Goal: Task Accomplishment & Management: Manage account settings

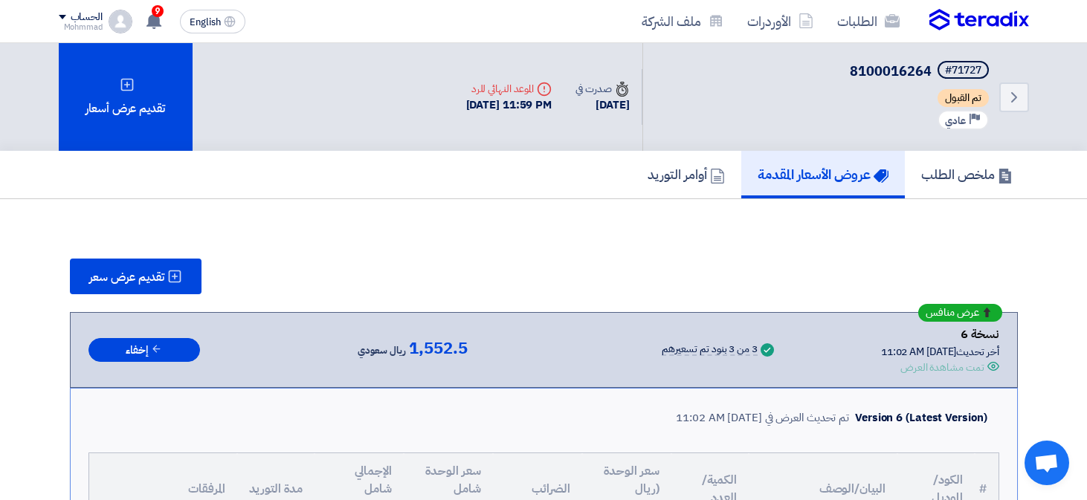
click at [1010, 88] on icon "Back" at bounding box center [1014, 97] width 18 height 18
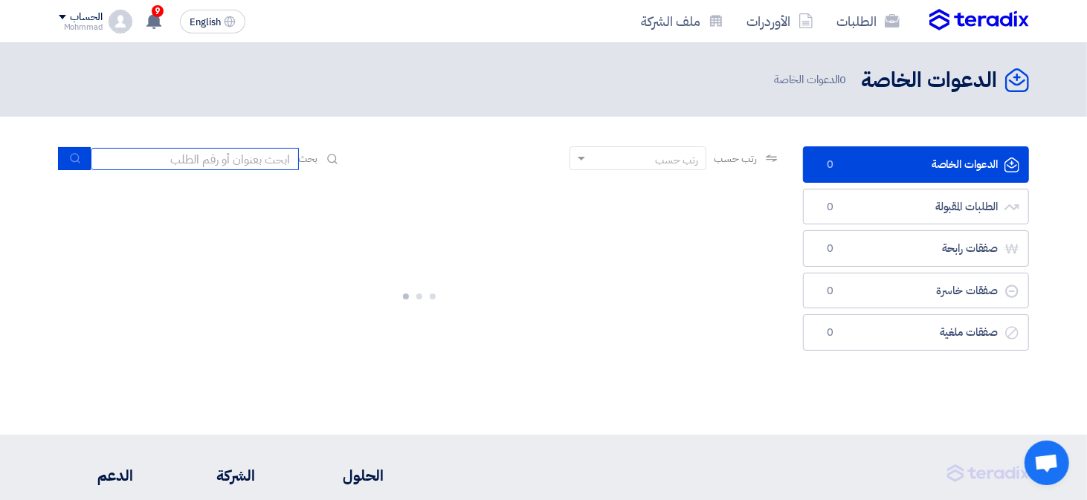
click at [215, 162] on input at bounding box center [195, 159] width 208 height 22
paste input "8100016102"
click at [76, 152] on icon "submit" at bounding box center [75, 158] width 12 height 12
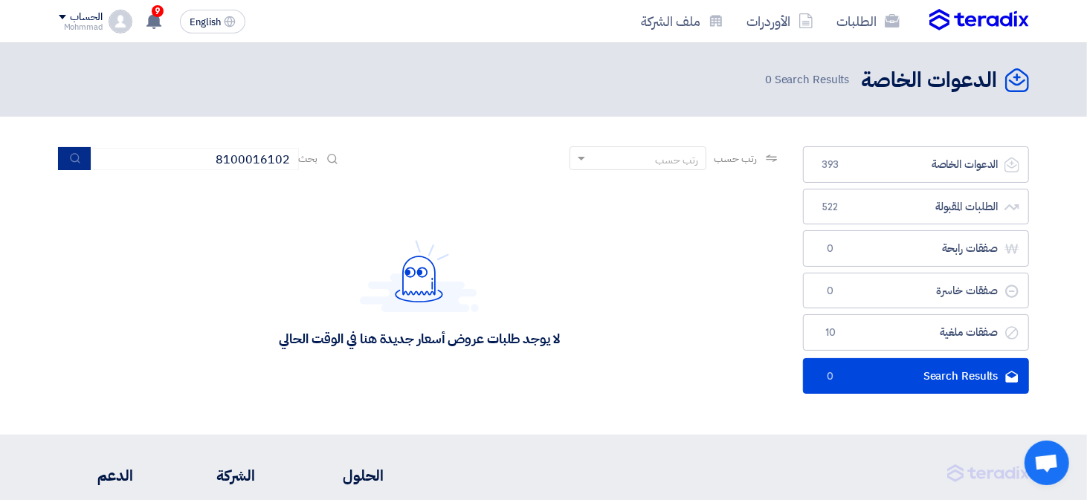
click at [68, 155] on button "submit" at bounding box center [74, 158] width 33 height 23
click at [210, 162] on input "8100016102" at bounding box center [195, 159] width 208 height 22
paste input
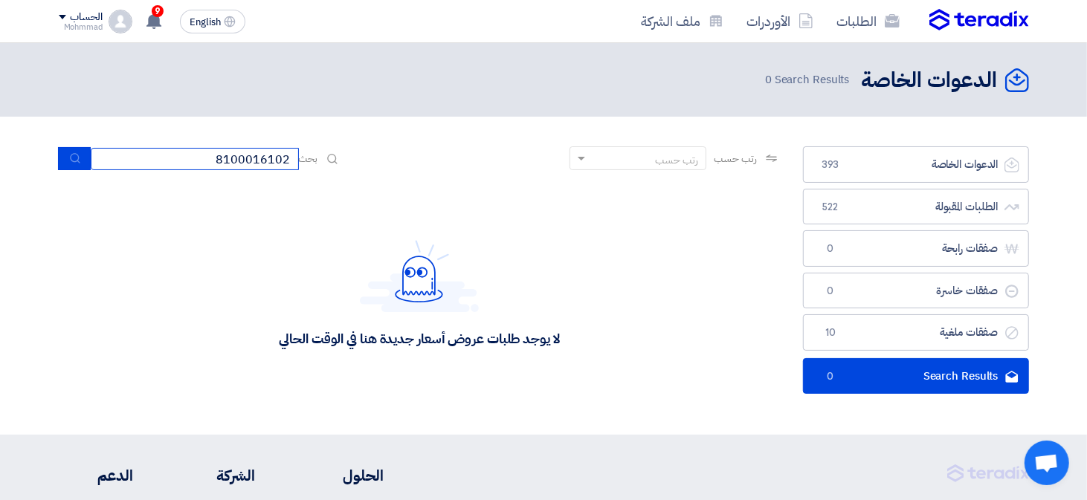
type input "8100016102"
click at [74, 160] on icon "submit" at bounding box center [75, 158] width 12 height 12
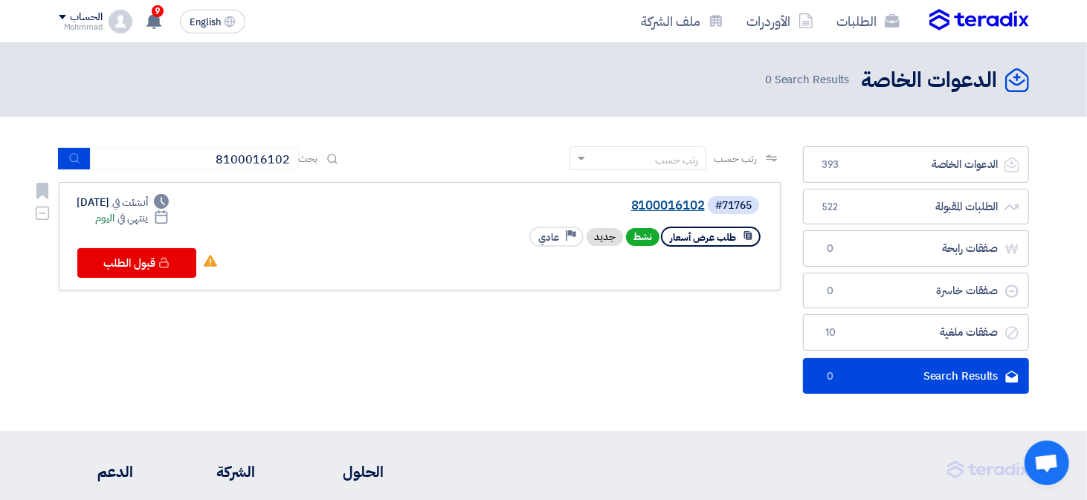
click at [654, 203] on link "8100016102" at bounding box center [555, 205] width 297 height 13
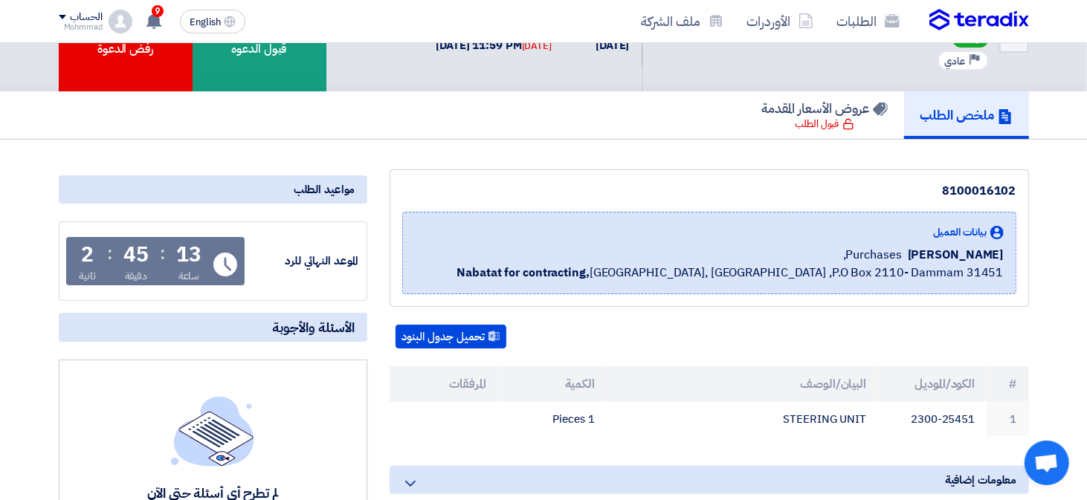
scroll to position [149, 0]
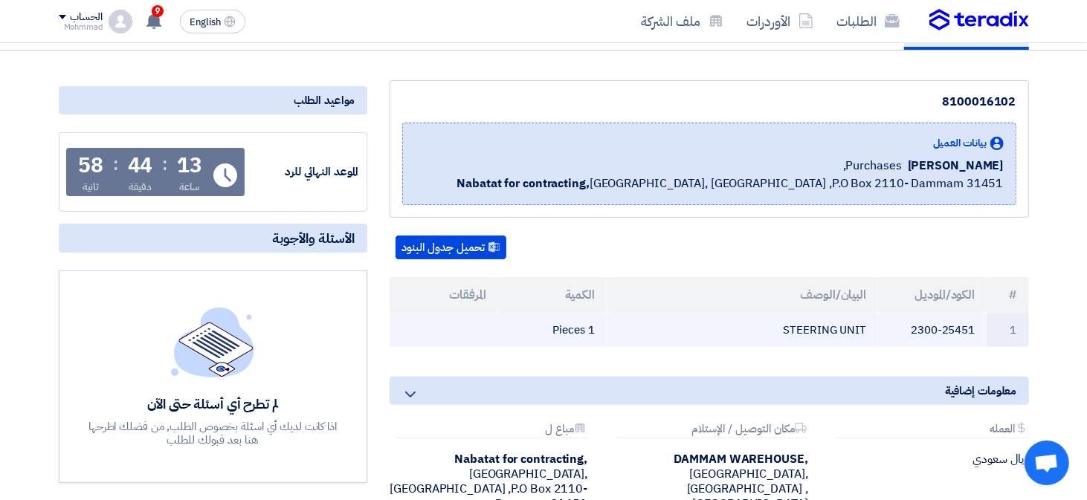
drag, startPoint x: 914, startPoint y: 329, endPoint x: 984, endPoint y: 326, distance: 69.9
click at [984, 326] on td "2300-25451" at bounding box center [932, 330] width 109 height 35
copy td "2300-25451"
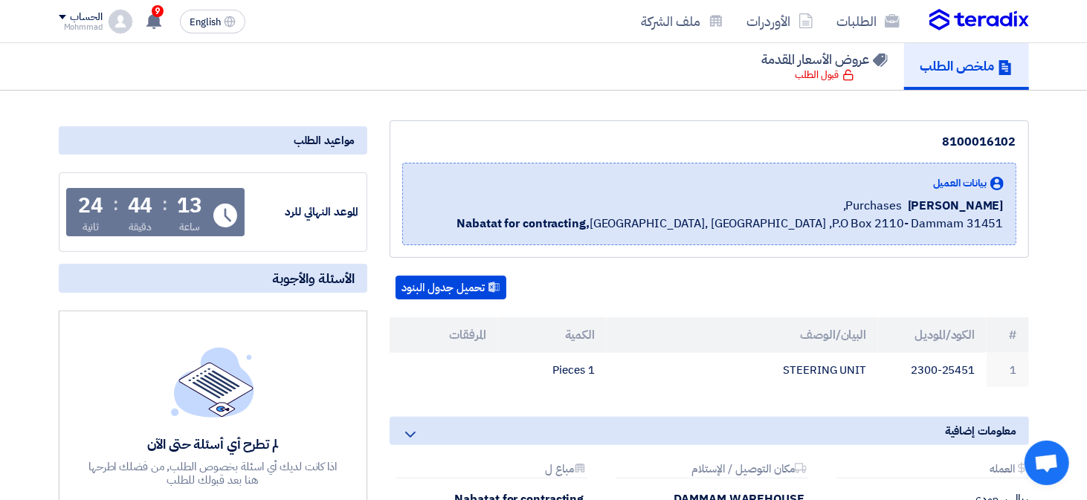
scroll to position [0, 0]
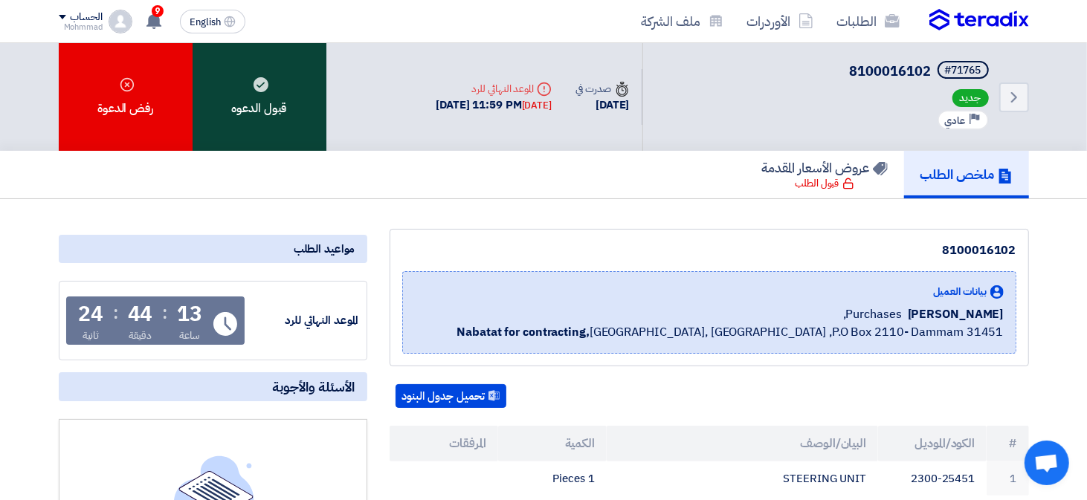
click at [270, 113] on div "قبول الدعوه" at bounding box center [260, 97] width 134 height 108
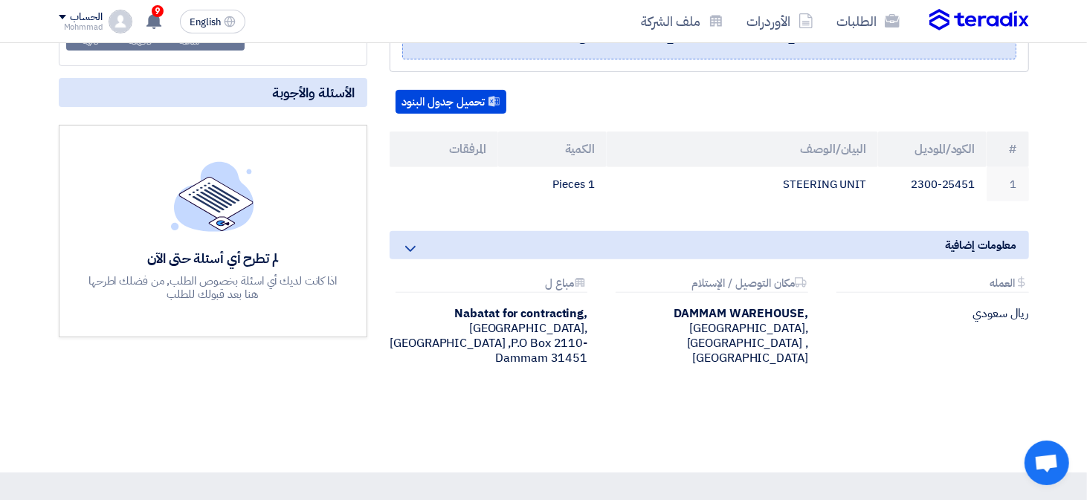
scroll to position [297, 0]
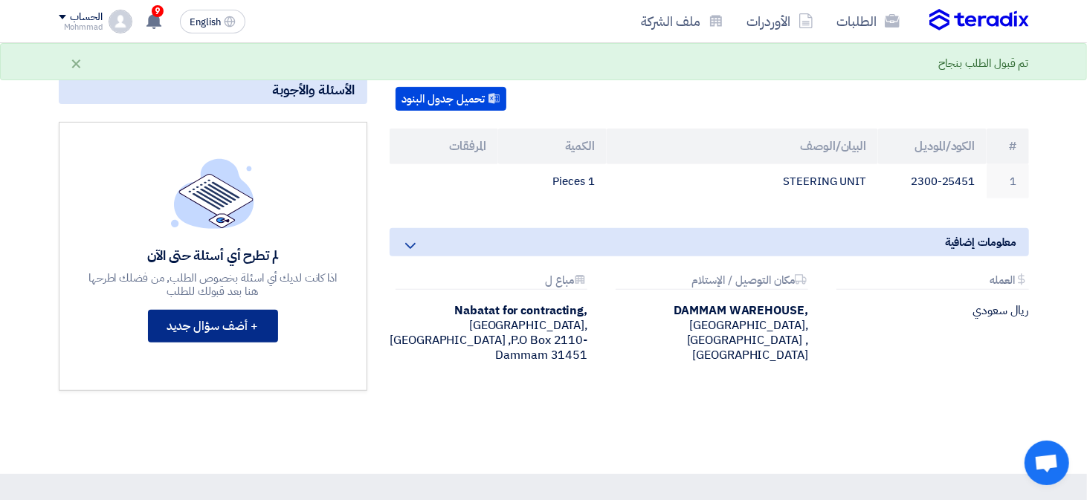
click at [213, 323] on button "+ أضف سؤال جديد" at bounding box center [213, 326] width 130 height 33
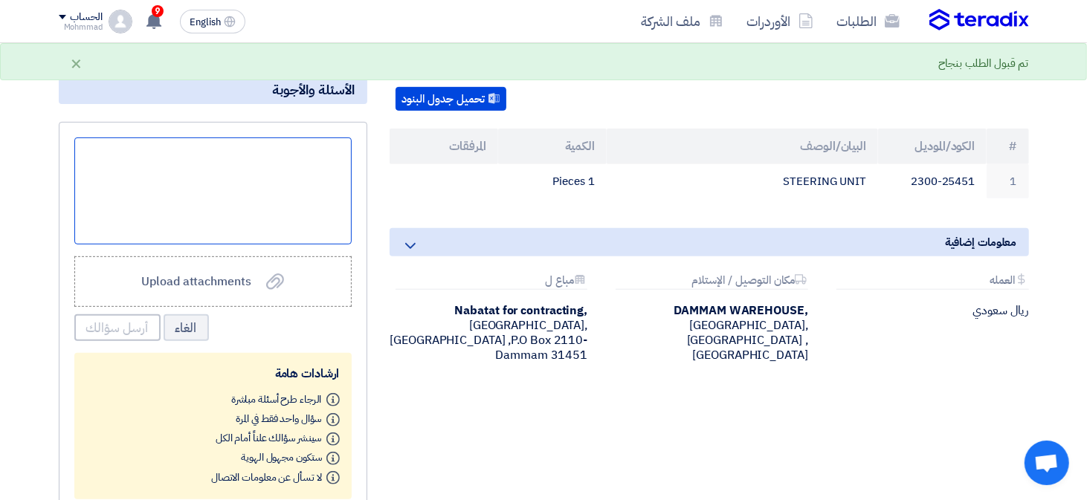
click at [260, 197] on div at bounding box center [212, 191] width 277 height 107
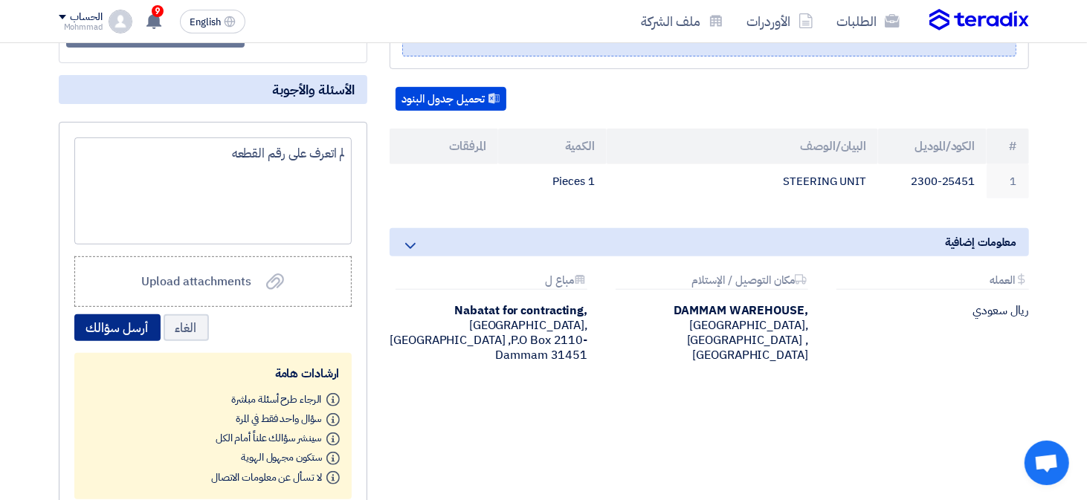
click at [123, 334] on button "أرسل سؤالك" at bounding box center [117, 328] width 86 height 27
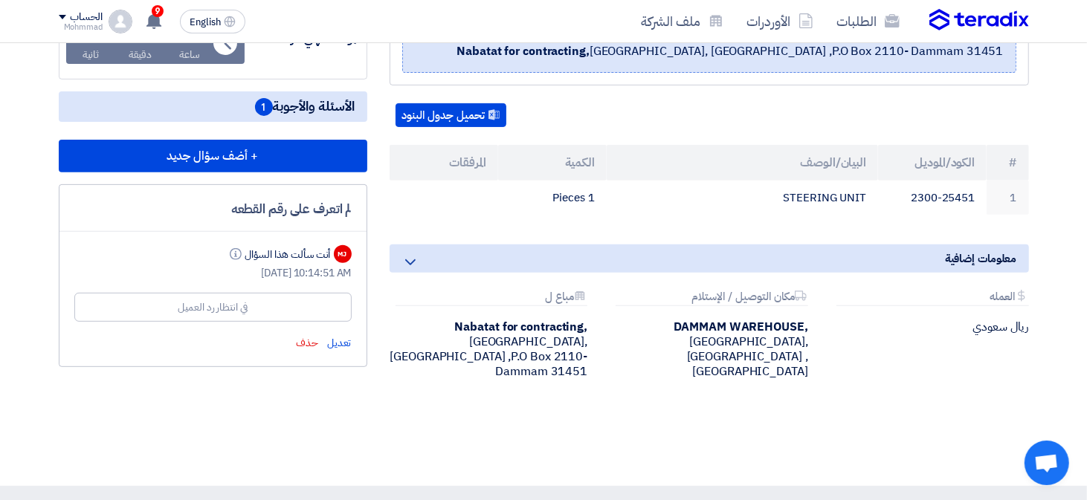
scroll to position [0, 0]
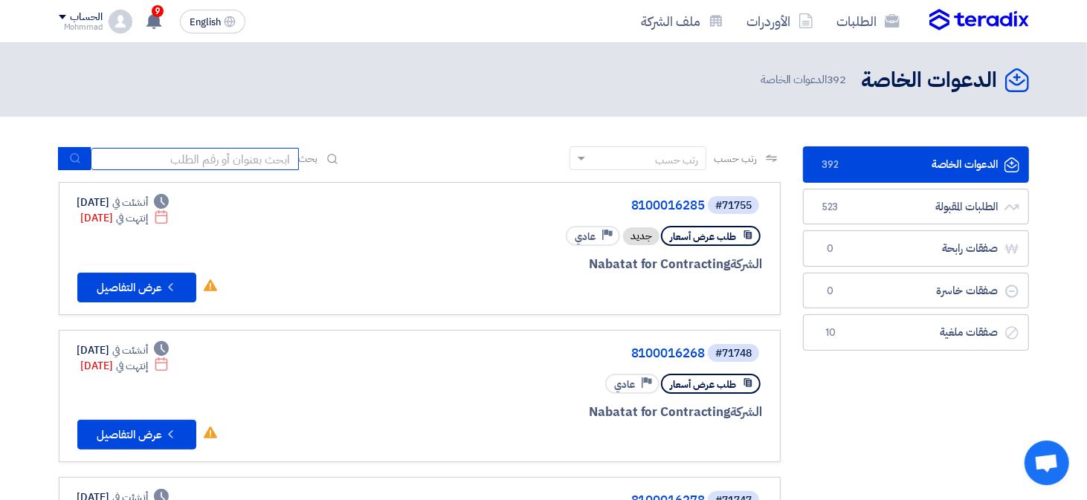
click at [208, 162] on input at bounding box center [195, 159] width 208 height 22
paste input "8100016102"
click at [82, 161] on button "submit" at bounding box center [74, 158] width 33 height 23
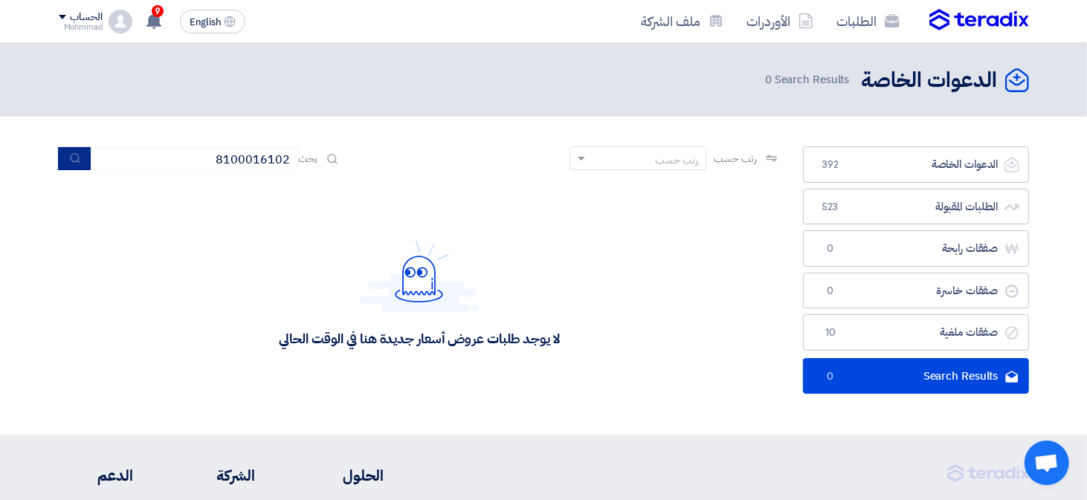
click at [74, 161] on use "submit" at bounding box center [75, 159] width 10 height 10
click at [68, 156] on button "submit" at bounding box center [74, 158] width 33 height 23
click at [64, 158] on button "submit" at bounding box center [74, 158] width 33 height 23
click at [223, 160] on input "8100016102" at bounding box center [195, 159] width 208 height 22
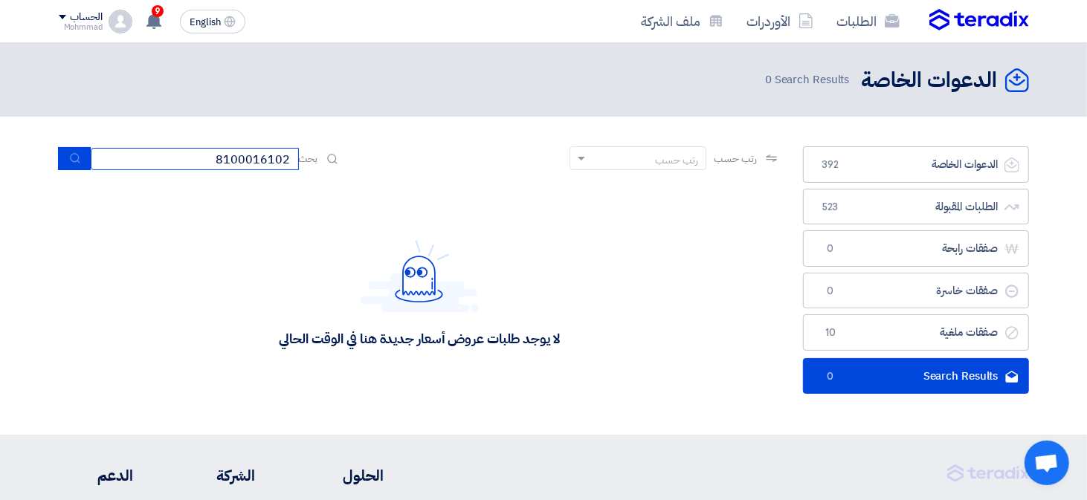
paste input
click at [65, 155] on button "submit" at bounding box center [74, 158] width 33 height 23
click at [74, 159] on icon "submit" at bounding box center [75, 158] width 12 height 12
click at [74, 158] on icon "submit" at bounding box center [75, 158] width 12 height 12
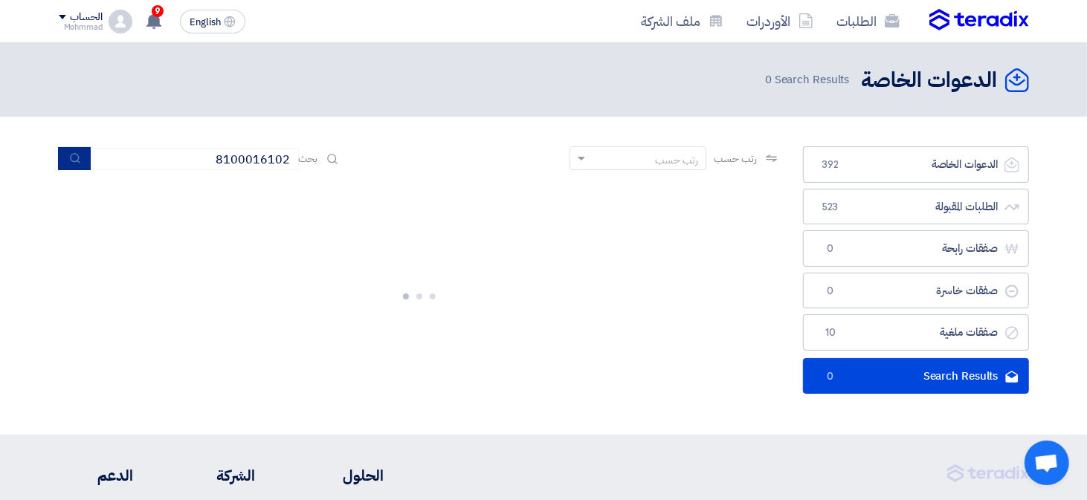
click at [74, 158] on icon "submit" at bounding box center [75, 158] width 12 height 12
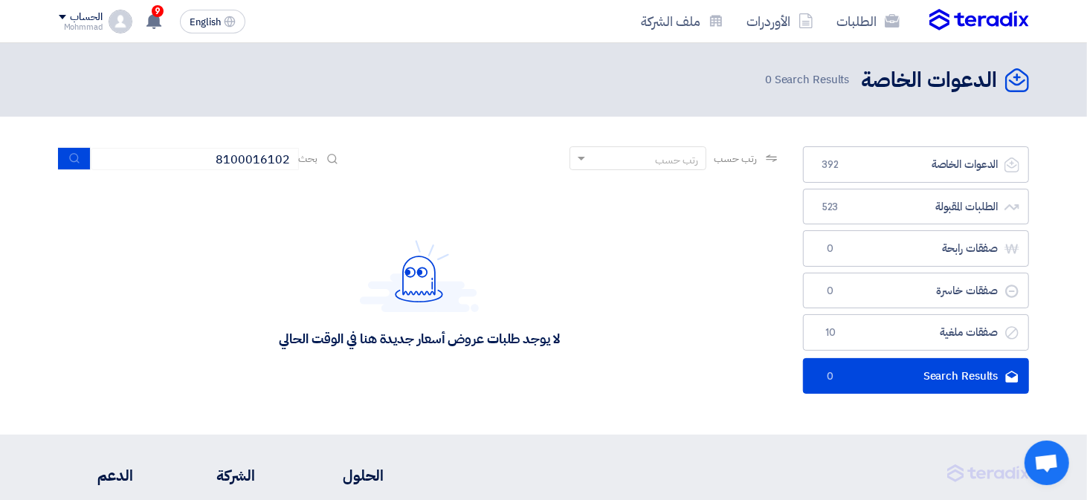
click at [973, 24] on img at bounding box center [979, 20] width 100 height 22
click at [69, 155] on icon "submit" at bounding box center [75, 158] width 12 height 12
click at [82, 159] on button "submit" at bounding box center [74, 158] width 33 height 23
click at [264, 159] on input "8100016102" at bounding box center [195, 159] width 208 height 22
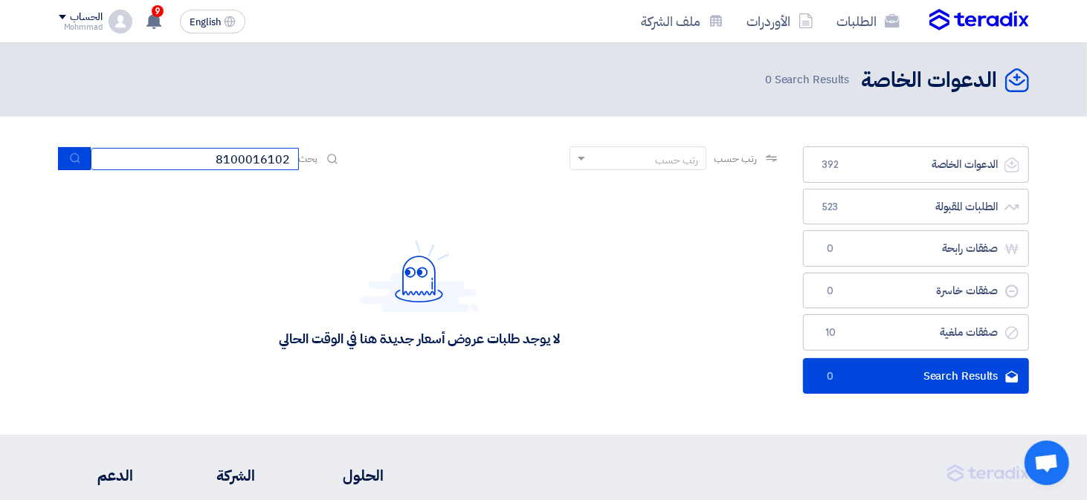
paste input
type input "8100016102"
click at [78, 160] on icon "submit" at bounding box center [75, 158] width 12 height 12
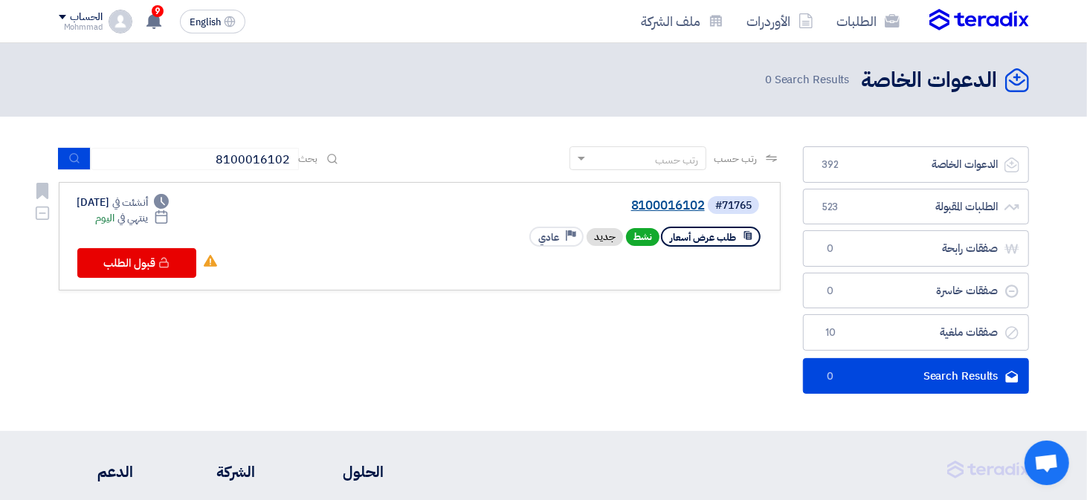
click at [672, 201] on link "8100016102" at bounding box center [555, 205] width 297 height 13
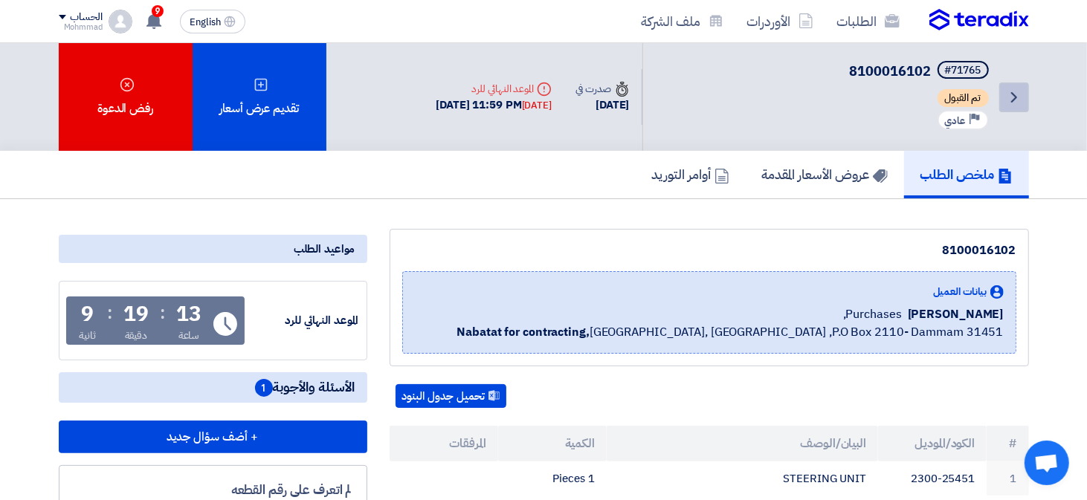
click at [1010, 96] on icon "Back" at bounding box center [1014, 97] width 18 height 18
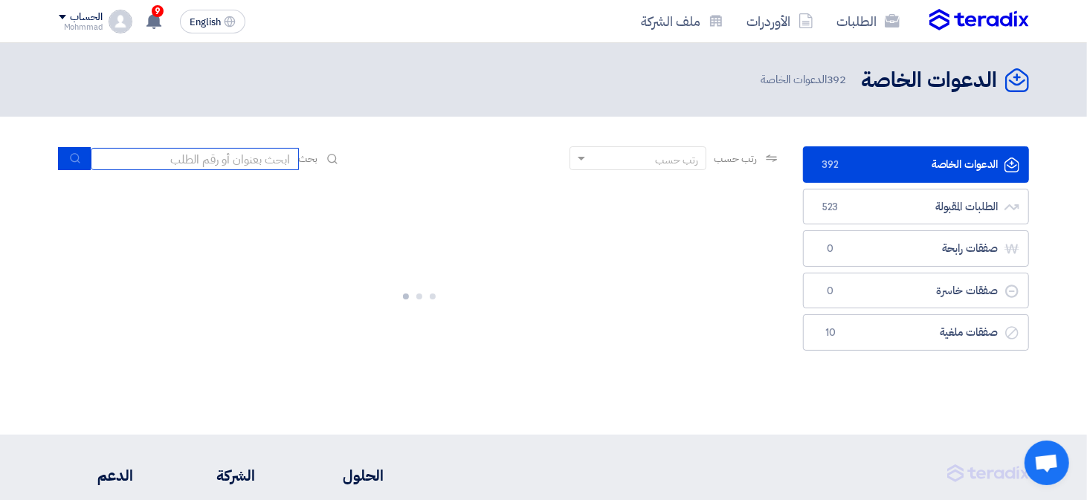
click at [178, 158] on input at bounding box center [195, 159] width 208 height 22
paste input "8100015994"
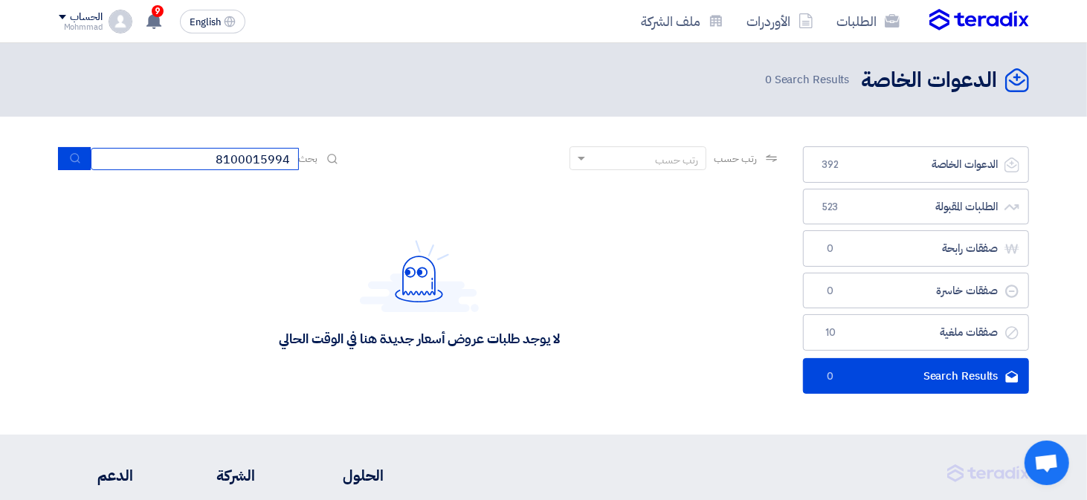
type input "8100015994"
click at [74, 158] on icon "submit" at bounding box center [75, 158] width 12 height 12
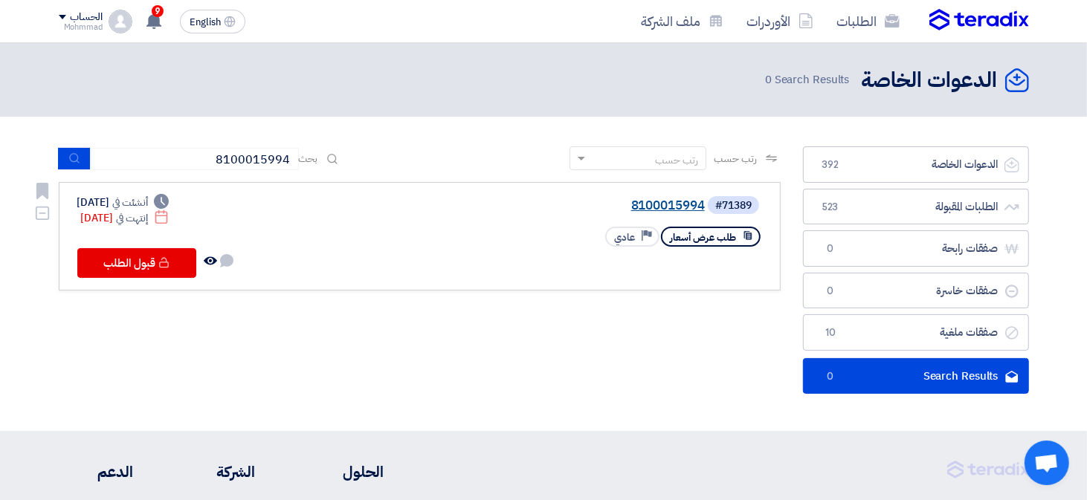
click at [687, 206] on link "8100015994" at bounding box center [555, 205] width 297 height 13
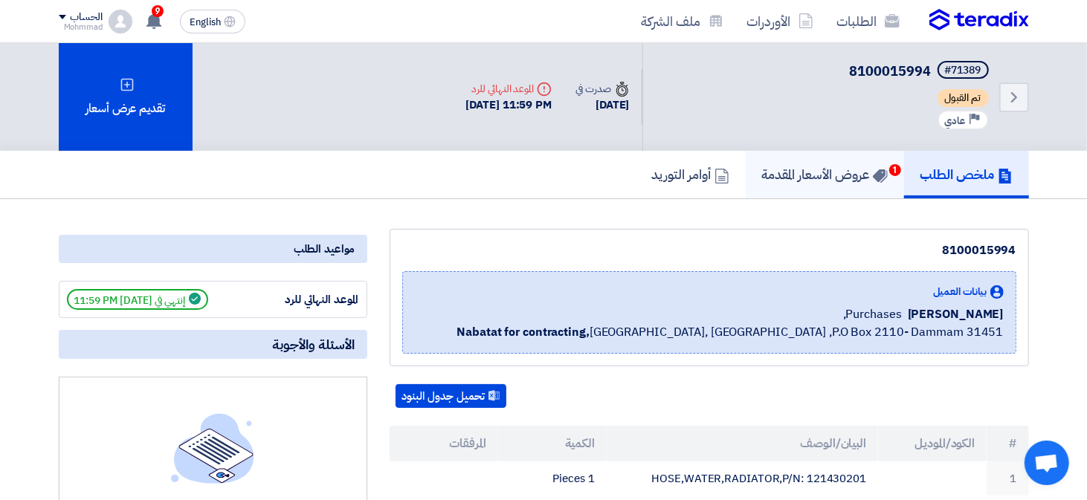
click at [827, 176] on h5 "عروض الأسعار المقدمة 1" at bounding box center [825, 174] width 126 height 17
